Goal: Task Accomplishment & Management: Complete application form

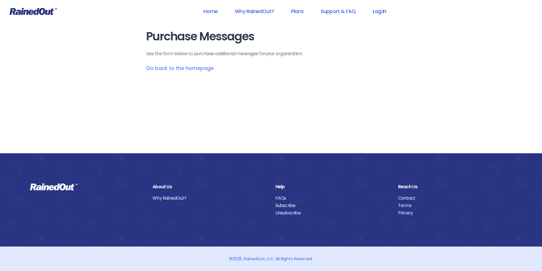
click at [383, 13] on link "Log In" at bounding box center [379, 11] width 28 height 13
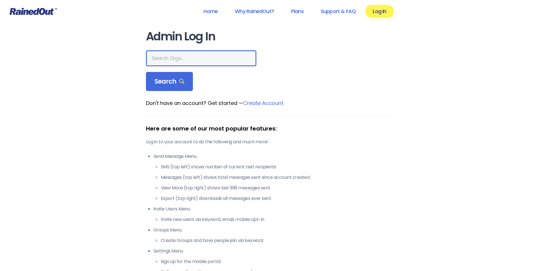
click at [194, 57] on input "text" at bounding box center [201, 58] width 110 height 16
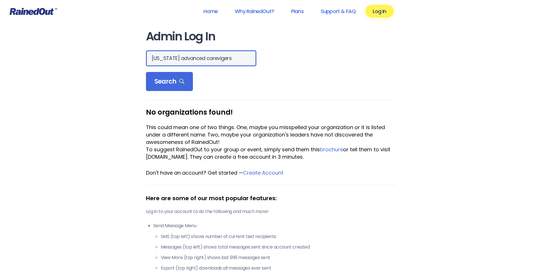
click at [201, 58] on input "montana advanced carevigers" at bounding box center [201, 58] width 110 height 16
type input "montana advanced caregivers"
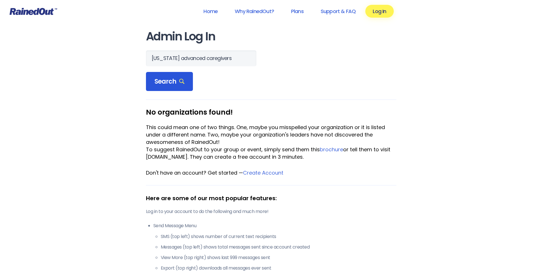
click at [178, 84] on span "Search" at bounding box center [169, 82] width 30 height 8
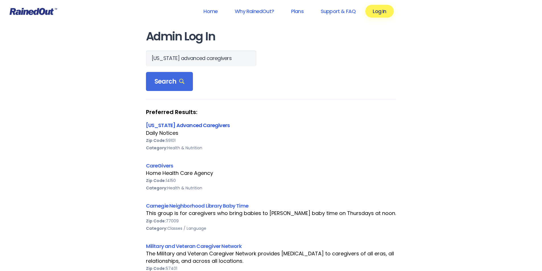
click at [199, 122] on link "[US_STATE] Advanced Caregivers" at bounding box center [188, 125] width 84 height 7
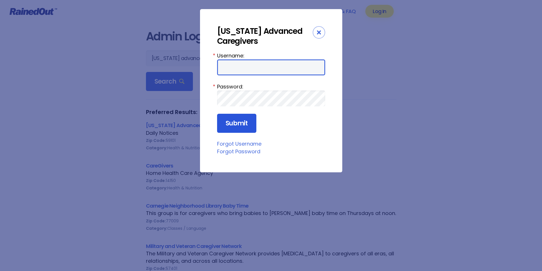
type input "MAC0420"
click at [237, 128] on input "Submit" at bounding box center [236, 123] width 39 height 19
